Goal: Information Seeking & Learning: Learn about a topic

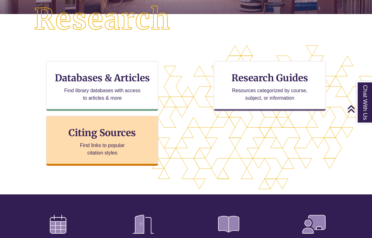
scroll to position [167, 0]
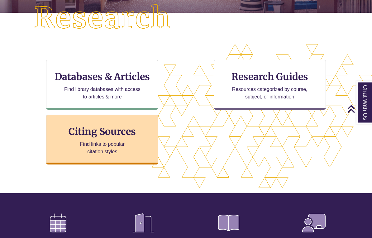
click at [118, 136] on h3 "Citing Sources" at bounding box center [102, 132] width 76 height 12
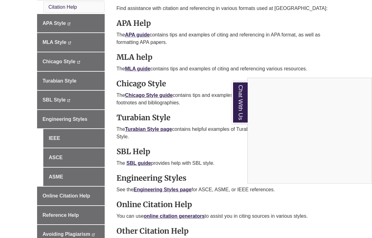
scroll to position [201, 0]
click at [53, 21] on div "Chat With Us" at bounding box center [186, 119] width 372 height 238
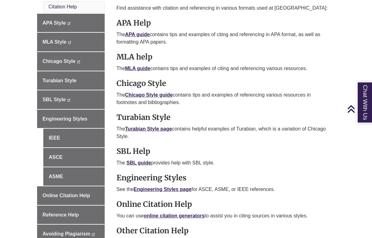
scroll to position [201, 0]
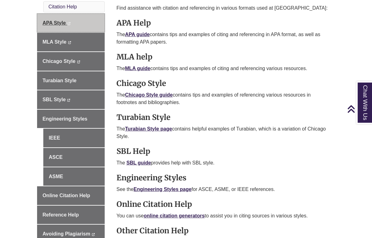
click at [64, 24] on span "APA Style" at bounding box center [53, 22] width 23 height 5
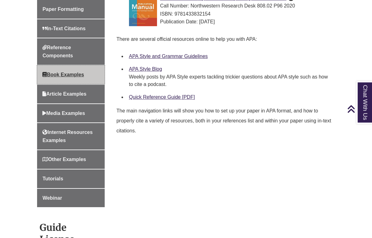
scroll to position [242, 0]
click at [71, 75] on span "Book Examples" at bounding box center [62, 74] width 41 height 5
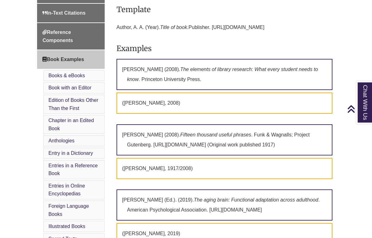
scroll to position [243, 0]
